Goal: Check status: Check status

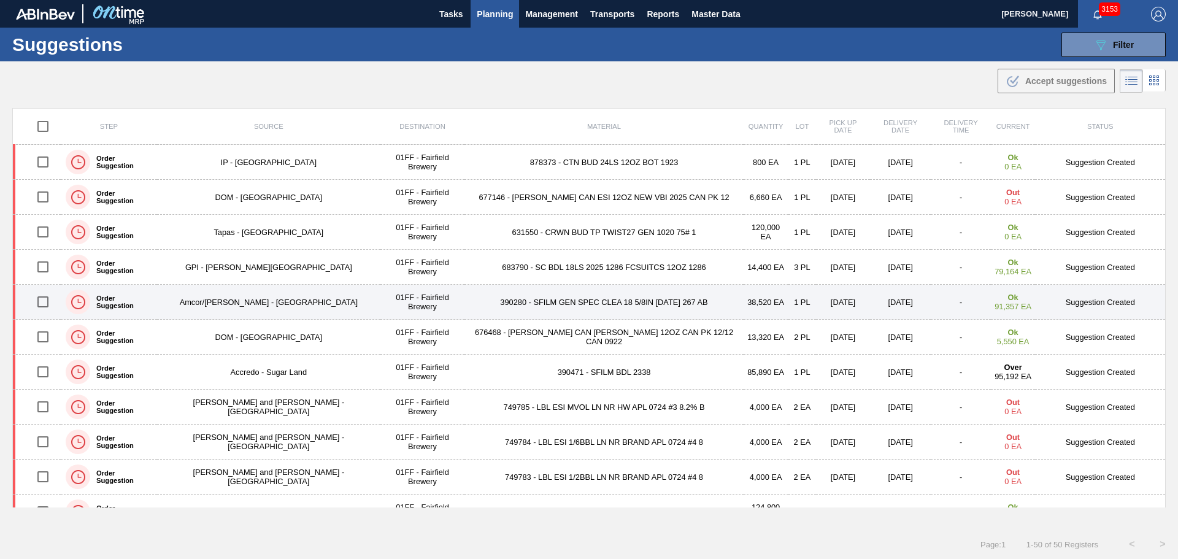
click at [588, 299] on td "390280 - SFILM GEN SPEC CLEA 18 5/8IN [DATE] 267 AB" at bounding box center [603, 302] width 278 height 35
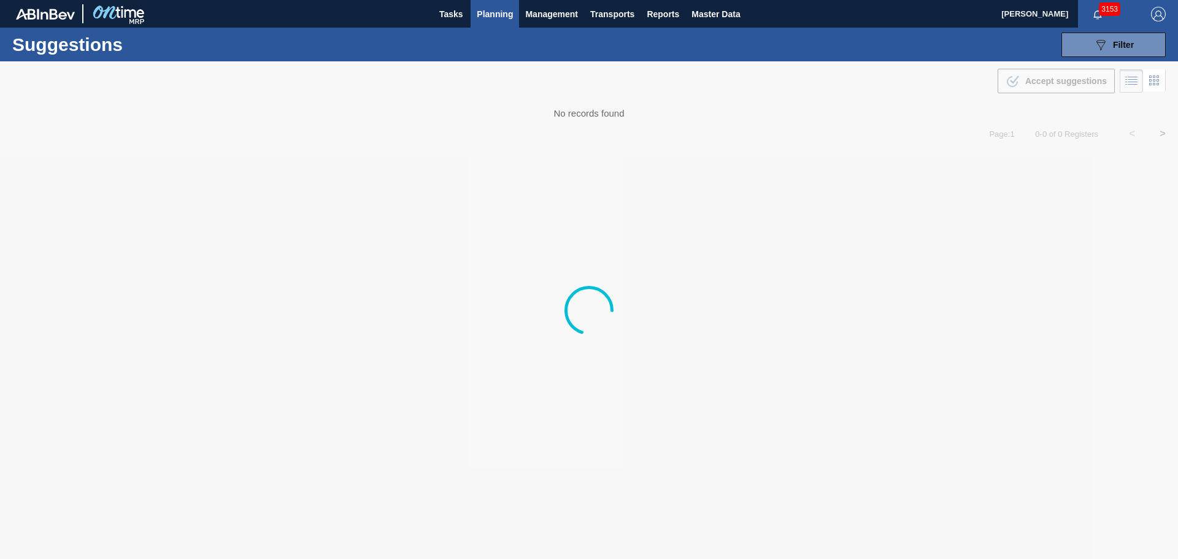
type from "[DATE]"
type to "[DATE]"
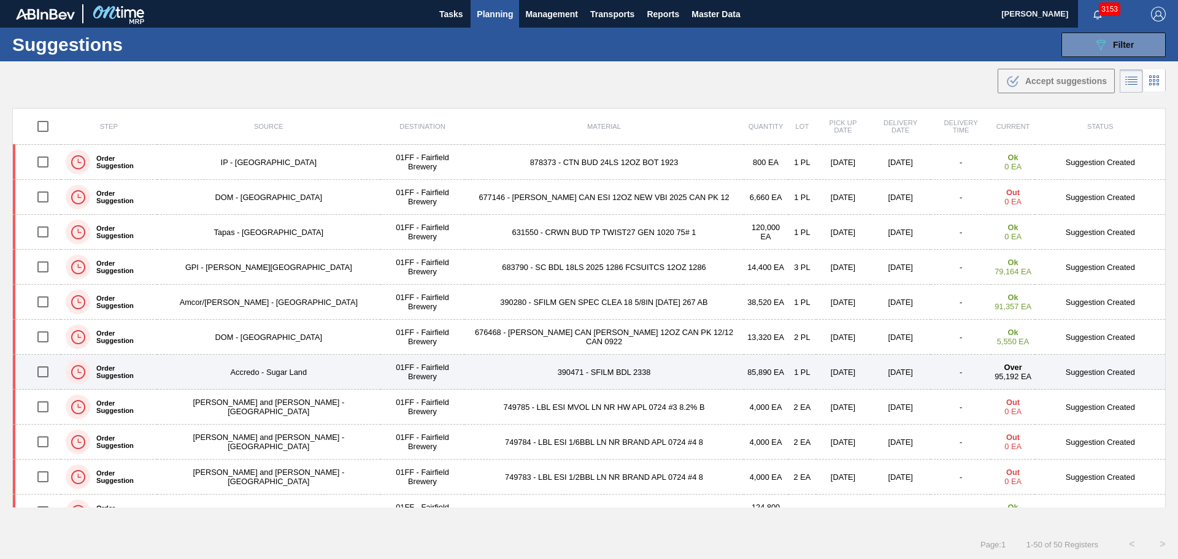
click at [610, 369] on td "390471 - SFILM BDL 2338" at bounding box center [603, 372] width 278 height 35
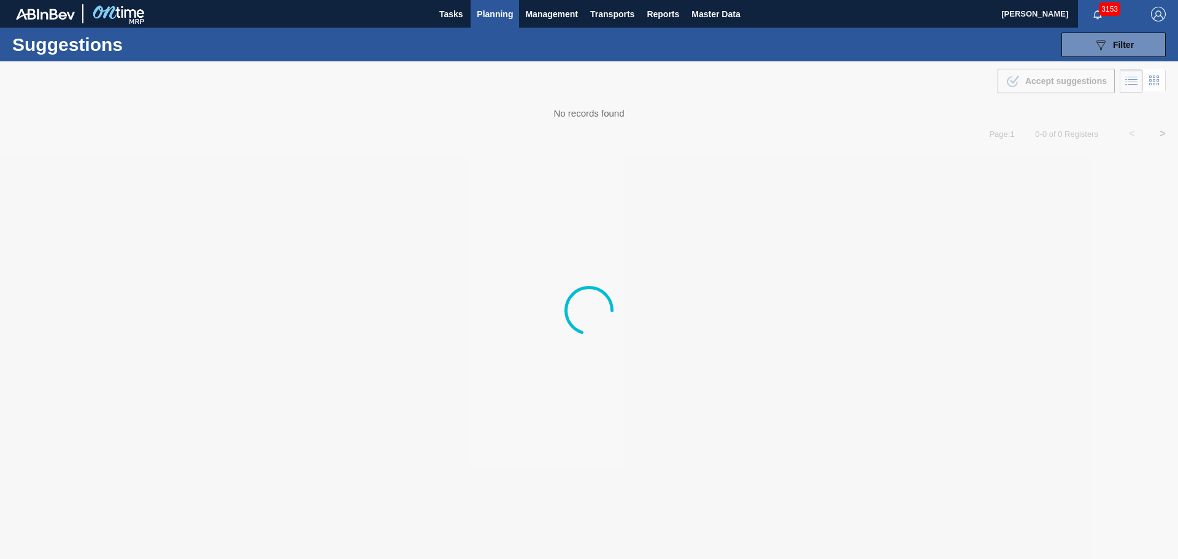
type from "[DATE]"
type to "[DATE]"
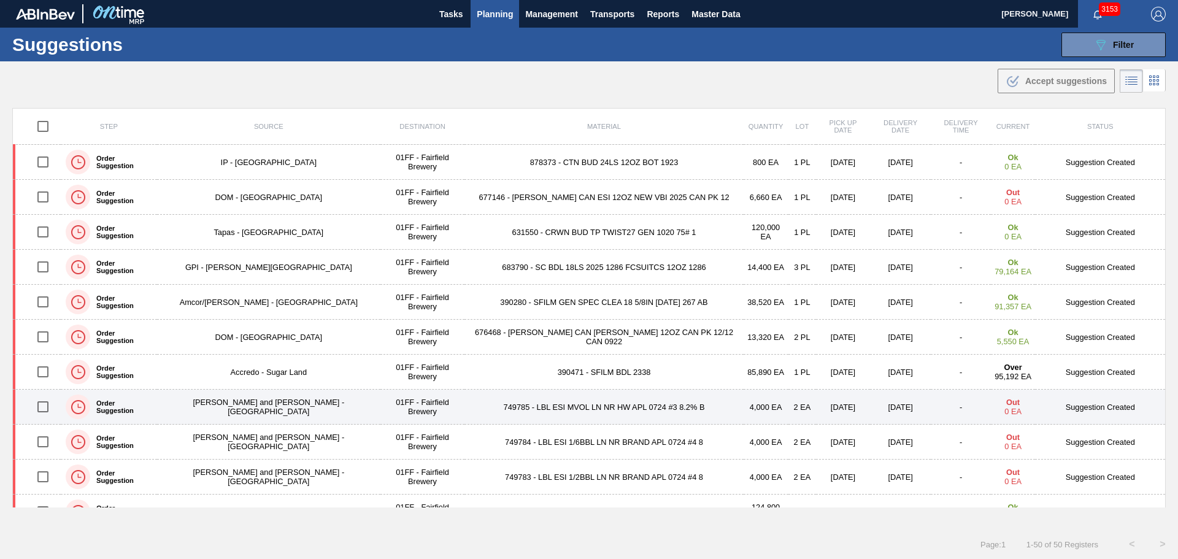
scroll to position [61, 0]
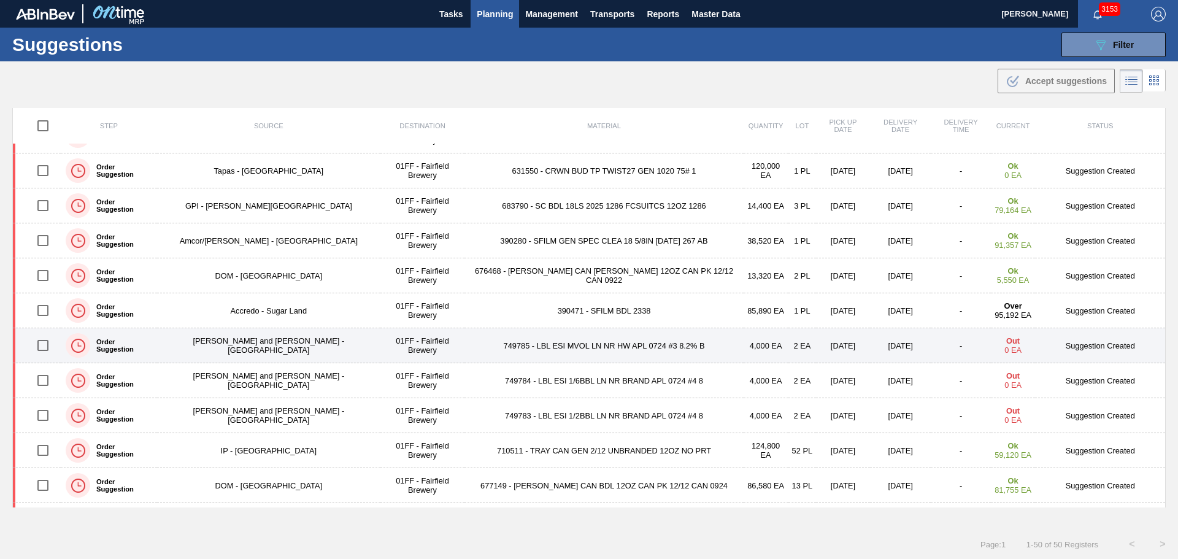
click at [558, 345] on td "749785 - LBL ESI MVOL LN NR HW APL 0724 #3 8.2% B" at bounding box center [603, 345] width 278 height 35
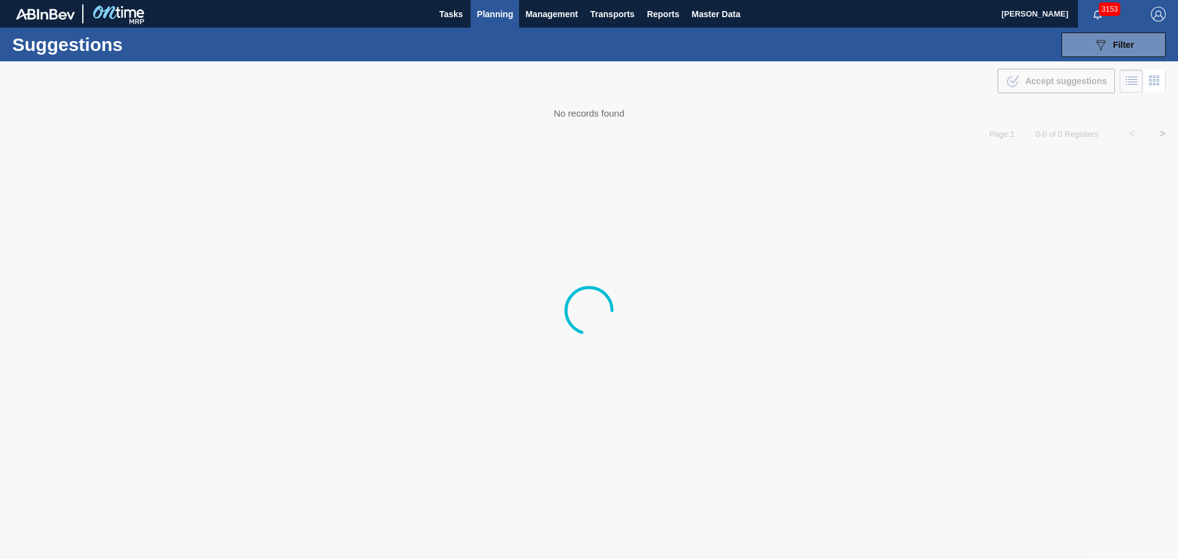
type from "[DATE]"
type to "[DATE]"
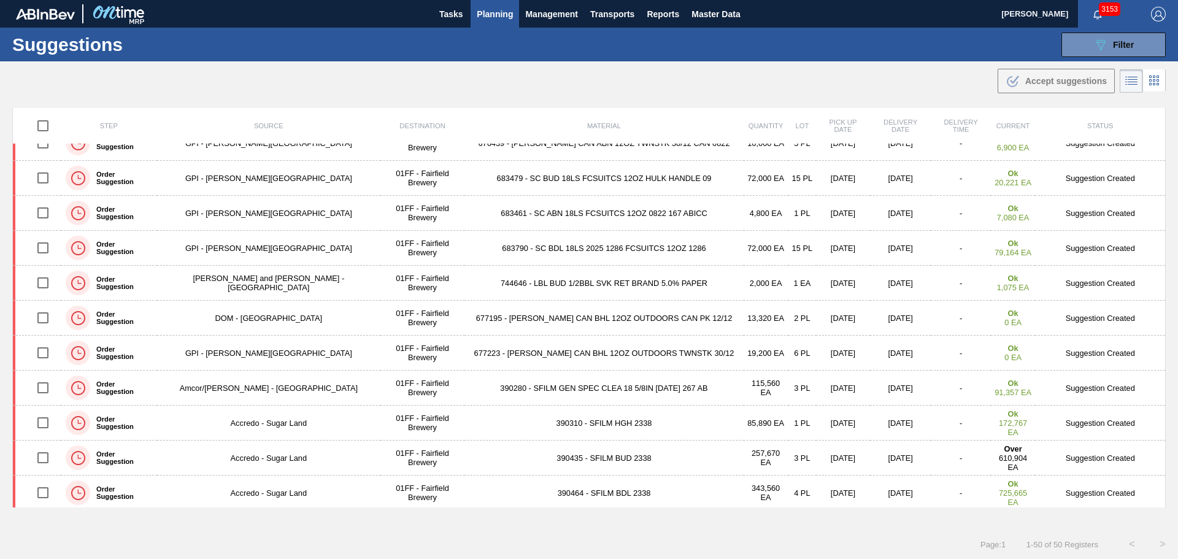
scroll to position [1386, 0]
